Goal: Transaction & Acquisition: Purchase product/service

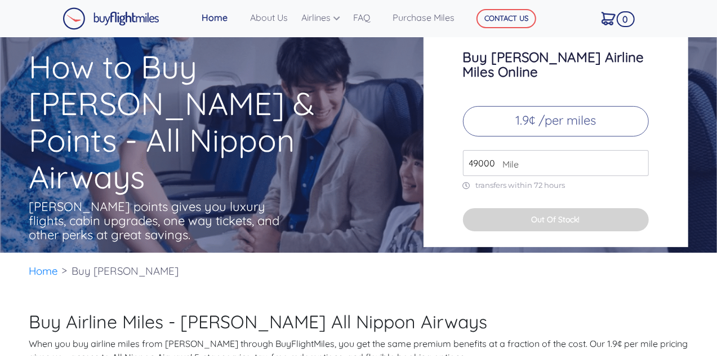
click at [600, 150] on input "49000" at bounding box center [556, 163] width 186 height 26
click at [637, 150] on input "50000" at bounding box center [556, 163] width 186 height 26
click at [637, 150] on input "51000" at bounding box center [556, 163] width 186 height 26
click at [637, 150] on input "52000" at bounding box center [556, 163] width 186 height 26
click at [637, 150] on input "53000" at bounding box center [556, 163] width 186 height 26
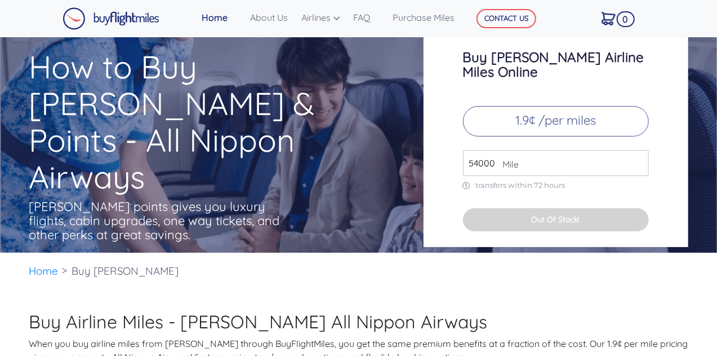
click at [637, 150] on input "54000" at bounding box center [556, 163] width 186 height 26
click at [637, 150] on input "55000" at bounding box center [556, 163] width 186 height 26
type input "56000"
click at [637, 150] on input "56000" at bounding box center [556, 163] width 186 height 26
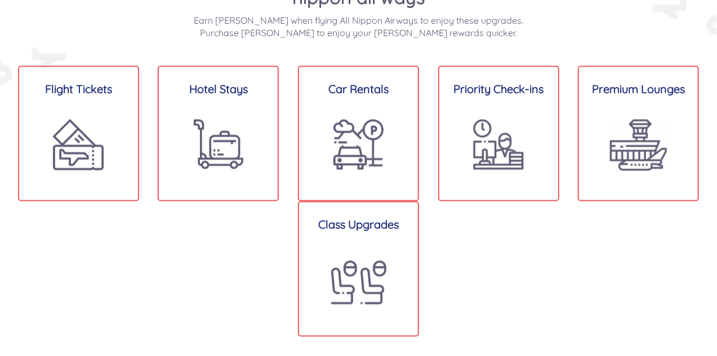
scroll to position [845, 0]
